Goal: Find contact information: Find contact information

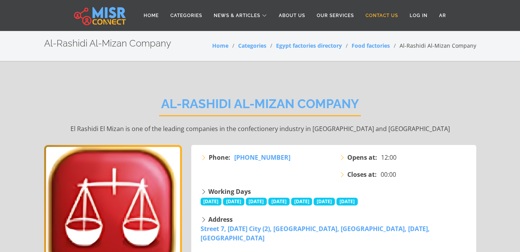
click at [375, 21] on link "Contact Us" at bounding box center [382, 15] width 44 height 15
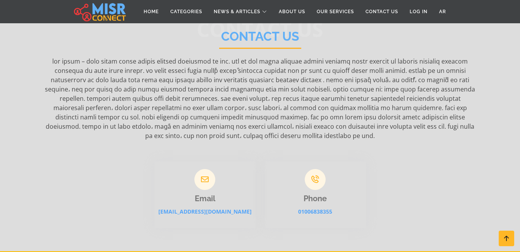
scroll to position [78, 0]
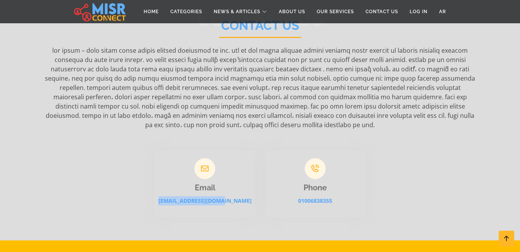
drag, startPoint x: 163, startPoint y: 184, endPoint x: 236, endPoint y: 184, distance: 73.6
click at [236, 196] on p "[EMAIL_ADDRESS][DOMAIN_NAME]" at bounding box center [205, 200] width 101 height 9
copy link "[EMAIL_ADDRESS][DOMAIN_NAME]"
